Goal: Task Accomplishment & Management: Manage account settings

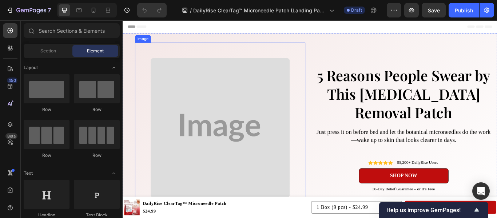
click at [271, 151] on img at bounding box center [236, 145] width 162 height 162
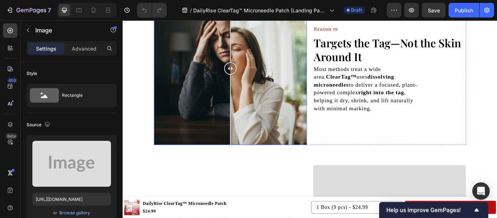
scroll to position [376, 0]
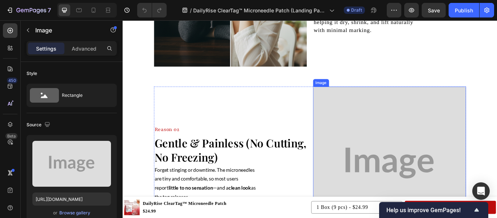
click at [362, 142] on img at bounding box center [434, 187] width 178 height 178
click at [382, 90] on icon at bounding box center [384, 90] width 4 height 5
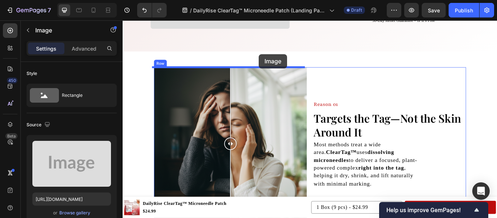
scroll to position [195, 0]
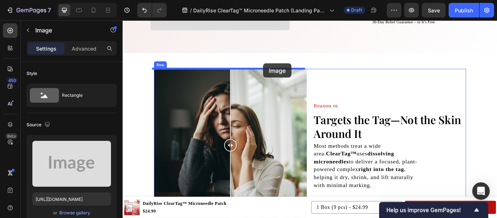
drag, startPoint x: 348, startPoint y: 139, endPoint x: 287, endPoint y: 71, distance: 91.3
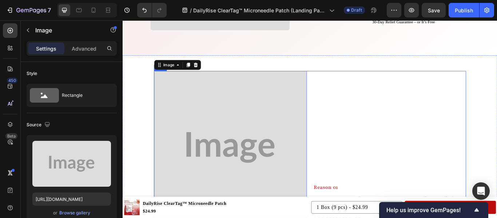
scroll to position [271, 0]
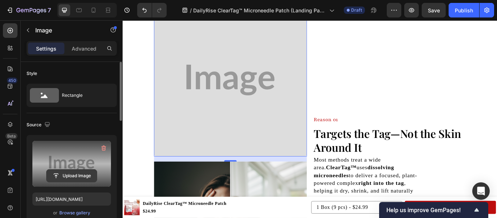
click at [78, 180] on input "file" at bounding box center [72, 176] width 50 height 12
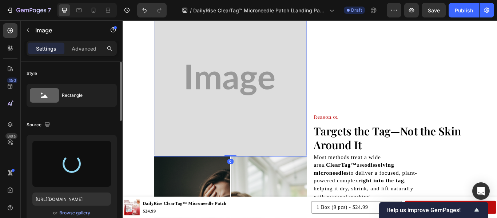
drag, startPoint x: 246, startPoint y: 183, endPoint x: 245, endPoint y: 171, distance: 12.4
click at [245, 171] on div "Image 0" at bounding box center [248, 90] width 178 height 178
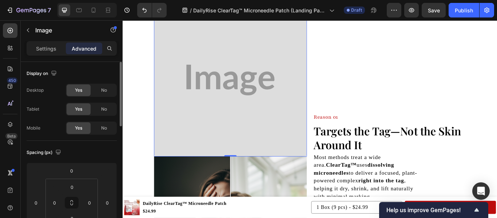
click at [267, 164] on img at bounding box center [248, 90] width 178 height 178
click at [46, 49] on p "Settings" at bounding box center [46, 49] width 20 height 8
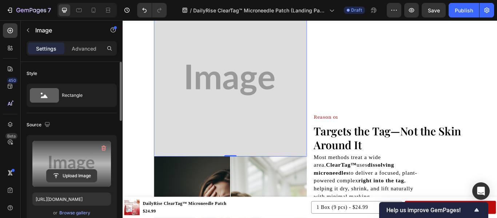
click at [81, 175] on input "file" at bounding box center [72, 176] width 50 height 12
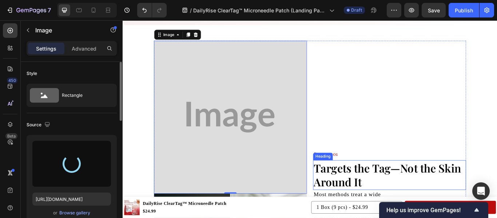
scroll to position [227, 0]
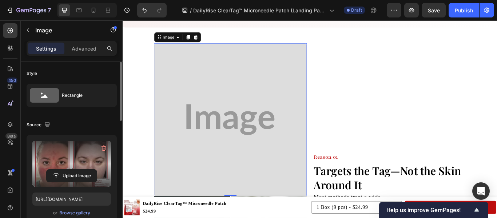
type input "[URL][DOMAIN_NAME]"
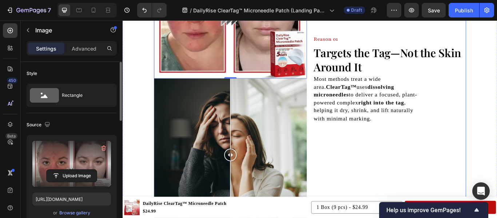
scroll to position [376, 0]
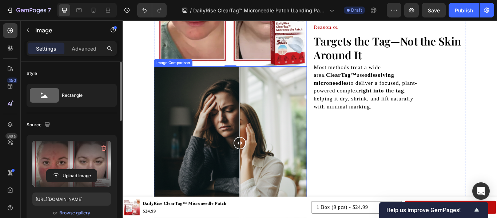
click at [256, 116] on div at bounding box center [248, 163] width 178 height 178
click at [212, 107] on div at bounding box center [248, 163] width 178 height 178
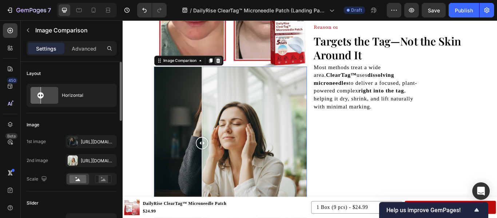
click at [232, 67] on icon at bounding box center [234, 67] width 6 height 6
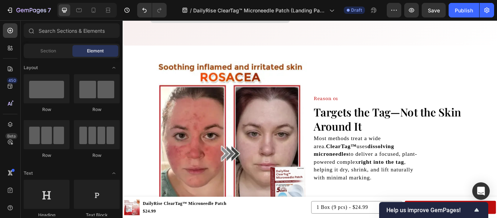
scroll to position [206, 0]
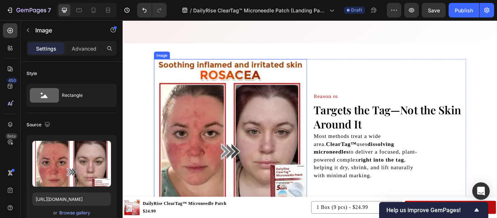
click at [254, 107] on img at bounding box center [248, 155] width 178 height 178
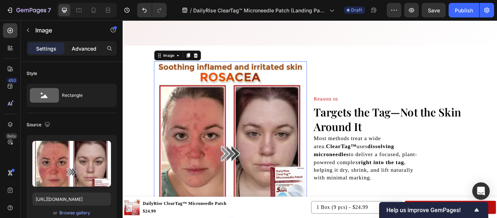
click at [88, 51] on p "Advanced" at bounding box center [84, 49] width 25 height 8
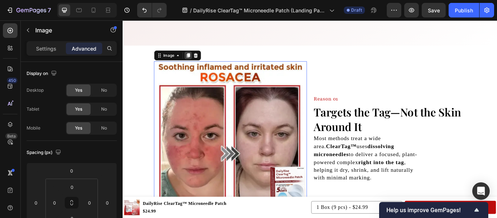
click at [198, 60] on icon at bounding box center [199, 61] width 6 height 6
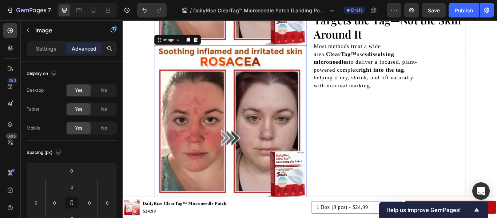
scroll to position [404, 0]
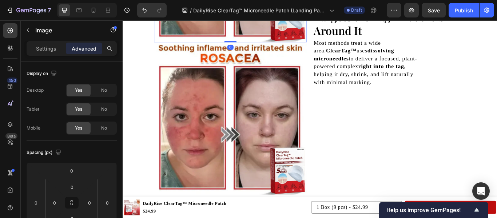
click at [103, 127] on span "No" at bounding box center [104, 128] width 6 height 7
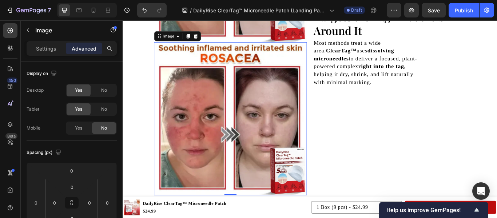
click at [207, 133] on img at bounding box center [248, 135] width 178 height 178
click at [103, 91] on span "No" at bounding box center [104, 90] width 6 height 7
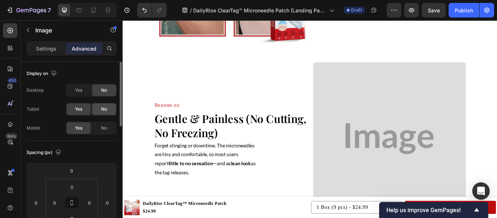
click at [107, 113] on div "No" at bounding box center [104, 109] width 24 height 12
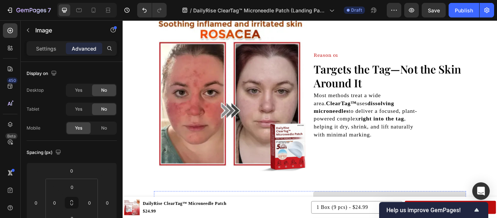
scroll to position [250, 0]
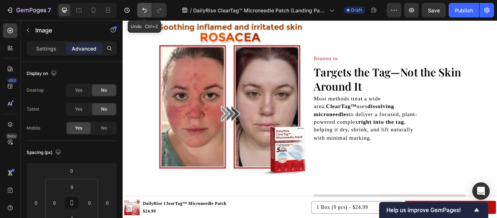
click at [143, 11] on icon "Undo/Redo" at bounding box center [144, 10] width 7 height 7
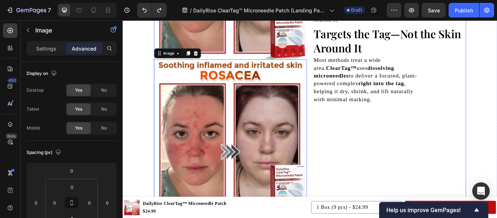
scroll to position [392, 0]
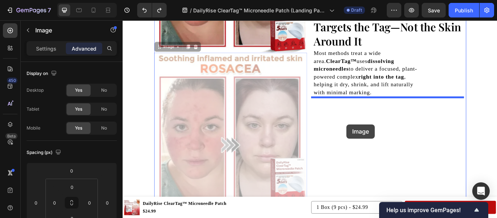
drag, startPoint x: 177, startPoint y: 92, endPoint x: 384, endPoint y: 141, distance: 212.4
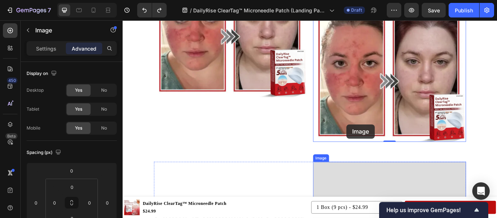
scroll to position [444, 0]
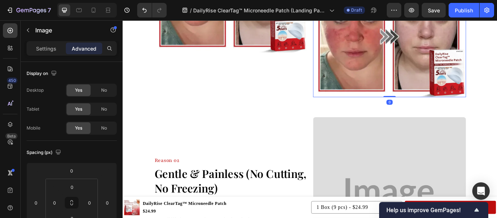
click at [391, 72] on img at bounding box center [434, 21] width 178 height 178
click at [105, 90] on span "No" at bounding box center [104, 90] width 6 height 7
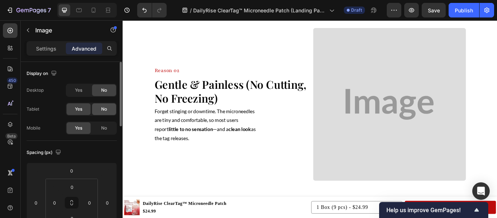
scroll to position [392, 0]
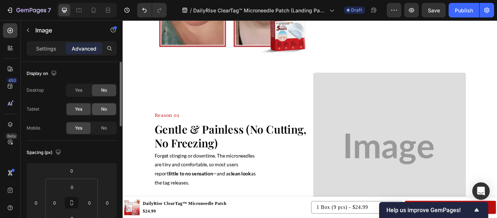
click at [105, 113] on div "No" at bounding box center [104, 109] width 24 height 12
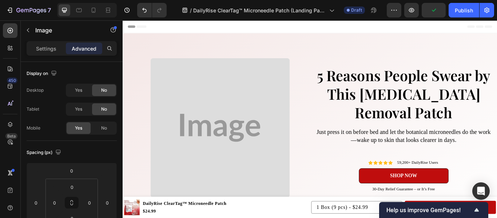
scroll to position [40, 0]
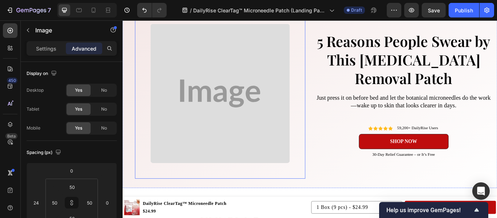
click at [254, 83] on img at bounding box center [236, 105] width 162 height 162
click at [55, 49] on p "Settings" at bounding box center [46, 49] width 20 height 8
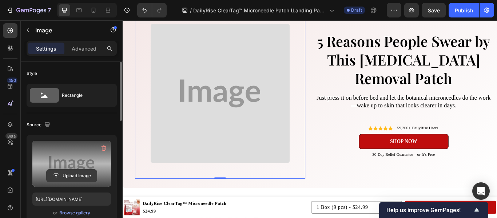
click at [83, 175] on input "file" at bounding box center [72, 176] width 50 height 12
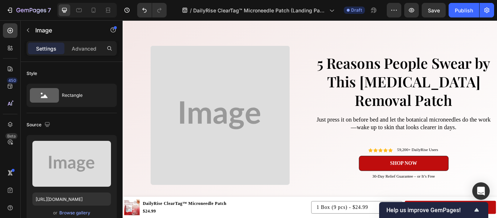
scroll to position [0, 0]
